Goal: Task Accomplishment & Management: Complete application form

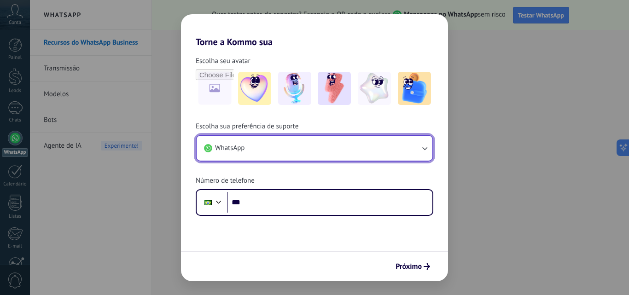
click at [273, 151] on button "WhatsApp" at bounding box center [315, 148] width 236 height 25
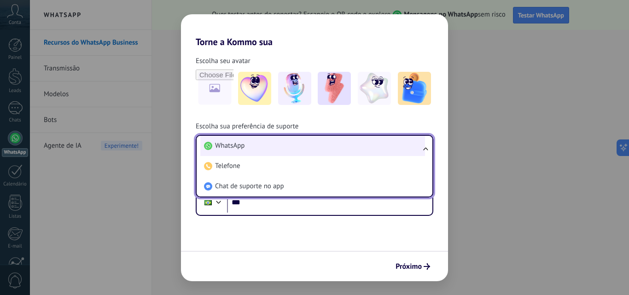
click at [246, 146] on li "WhatsApp" at bounding box center [312, 146] width 225 height 20
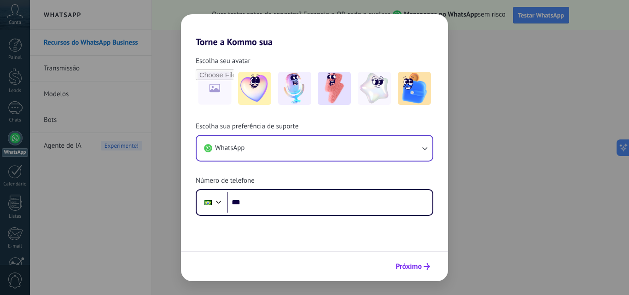
click at [406, 265] on span "Próximo" at bounding box center [409, 266] width 26 height 6
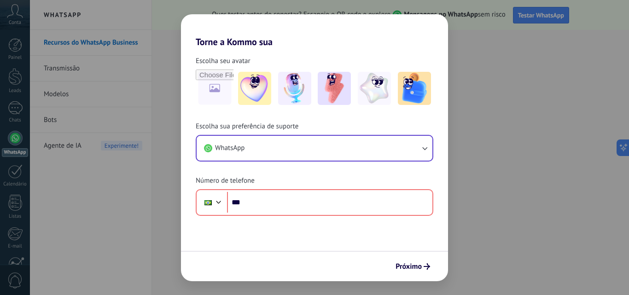
click at [194, 23] on h2 "Torne a Kommo sua" at bounding box center [314, 30] width 267 height 33
click at [431, 31] on h2 "Torne a Kommo sua" at bounding box center [314, 30] width 267 height 33
click at [110, 197] on div "Torne a Kommo sua Escolha seu avatar Escolha sua preferência de suporte WhatsAp…" at bounding box center [314, 147] width 629 height 295
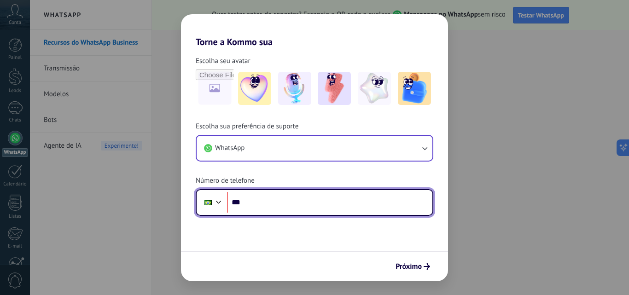
click at [321, 206] on input "***" at bounding box center [329, 202] width 205 height 21
type input "**********"
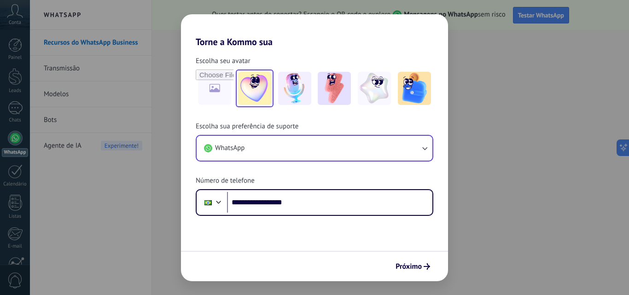
click at [257, 89] on img at bounding box center [254, 88] width 33 height 33
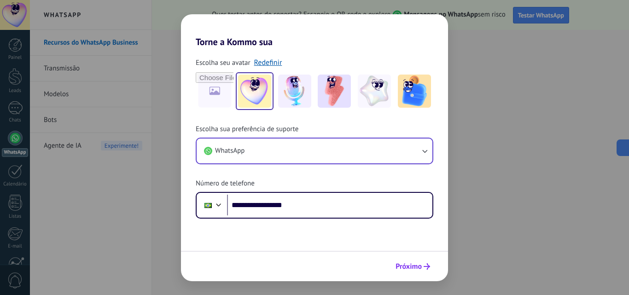
click at [417, 267] on span "Próximo" at bounding box center [409, 266] width 26 height 6
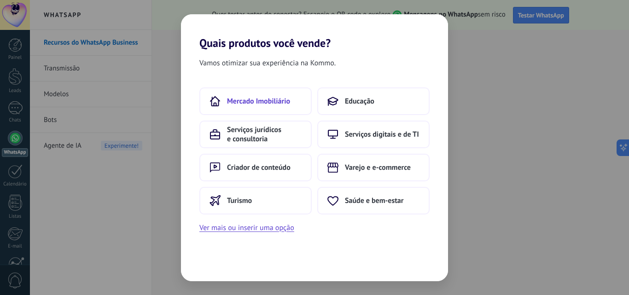
click at [261, 99] on span "Mercado Imobiliário" at bounding box center [258, 101] width 63 height 9
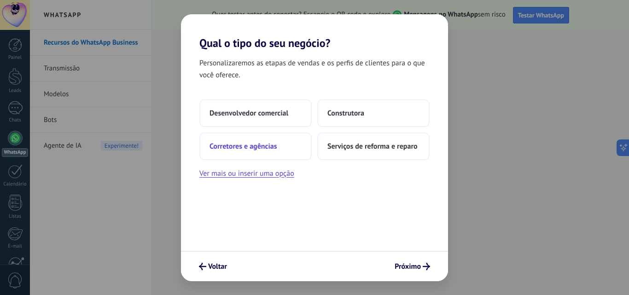
click at [239, 149] on span "Corretores e agências" at bounding box center [243, 146] width 67 height 9
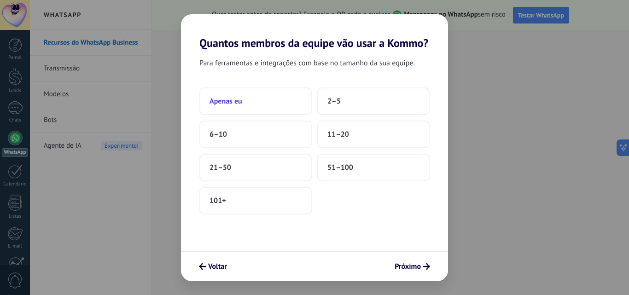
click at [240, 101] on span "Apenas eu" at bounding box center [226, 101] width 33 height 9
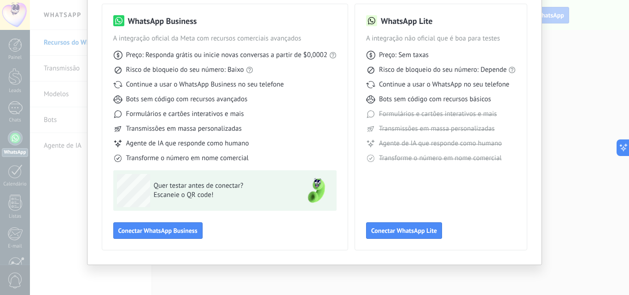
scroll to position [20, 0]
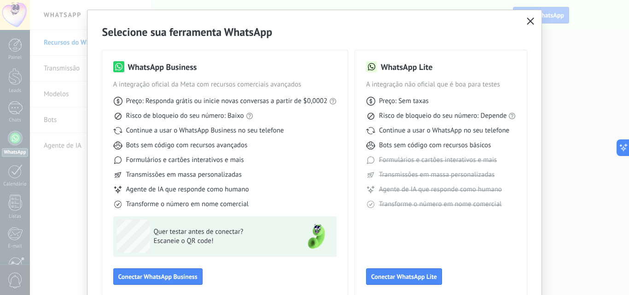
click at [532, 20] on icon "button" at bounding box center [530, 21] width 7 height 7
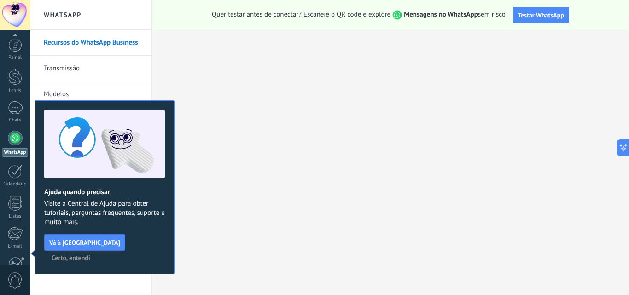
scroll to position [88, 0]
click at [90, 255] on span "Certo, entendi" at bounding box center [71, 258] width 39 height 6
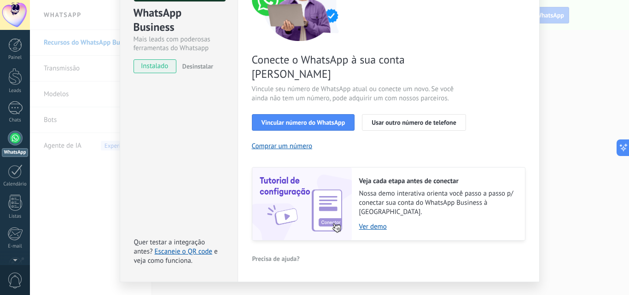
scroll to position [0, 0]
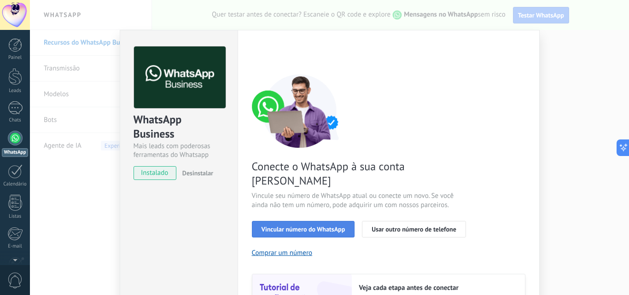
click at [313, 226] on span "Vincular número do WhatsApp" at bounding box center [304, 229] width 84 height 6
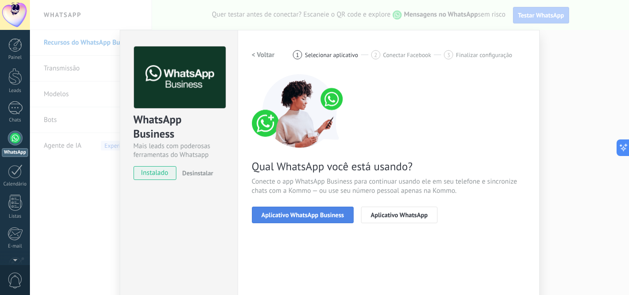
click at [317, 215] on span "Aplicativo WhatsApp Business" at bounding box center [303, 215] width 82 height 6
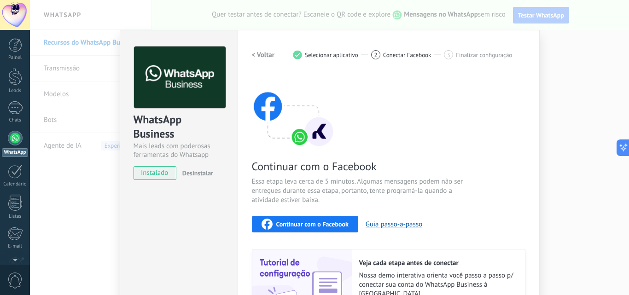
click at [312, 224] on span "Continuar com o Facebook" at bounding box center [312, 224] width 72 height 6
click at [261, 58] on h2 "< Voltar" at bounding box center [263, 55] width 23 height 9
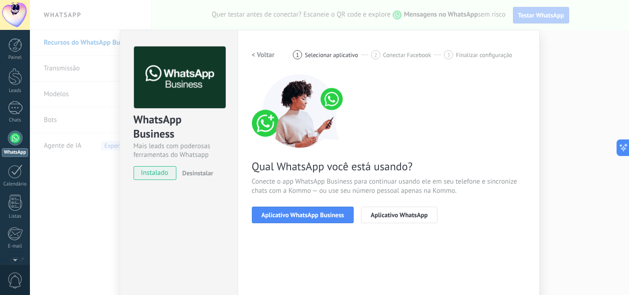
click at [252, 56] on h2 "< Voltar" at bounding box center [263, 55] width 23 height 9
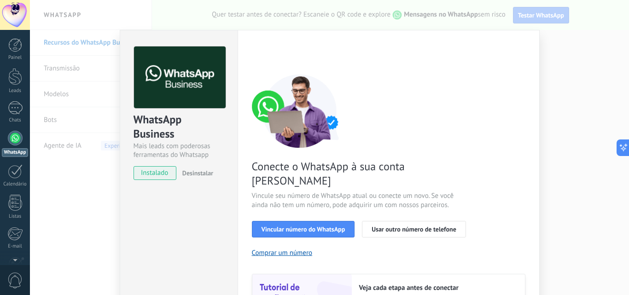
click at [564, 130] on div "WhatsApp Business Mais leads com poderosas ferramentas do Whatsapp instalado De…" at bounding box center [329, 147] width 599 height 295
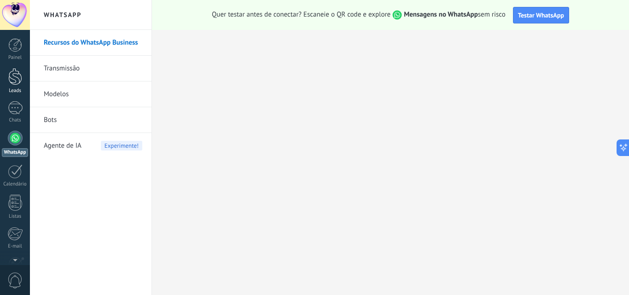
click at [15, 80] on div at bounding box center [15, 76] width 14 height 17
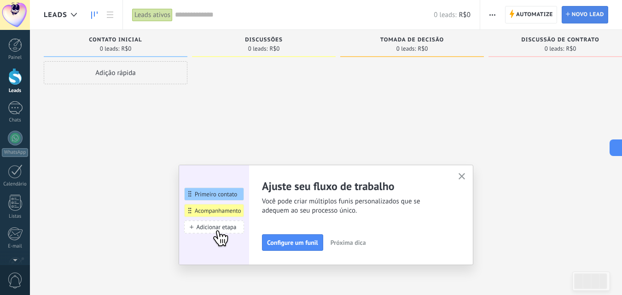
click at [588, 12] on span "Novo lead" at bounding box center [588, 14] width 32 height 17
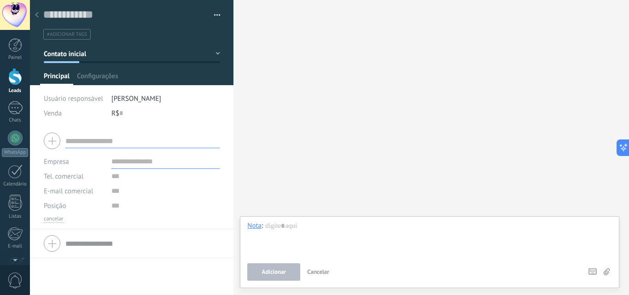
click at [36, 16] on use at bounding box center [37, 15] width 4 height 6
